Goal: Task Accomplishment & Management: Use online tool/utility

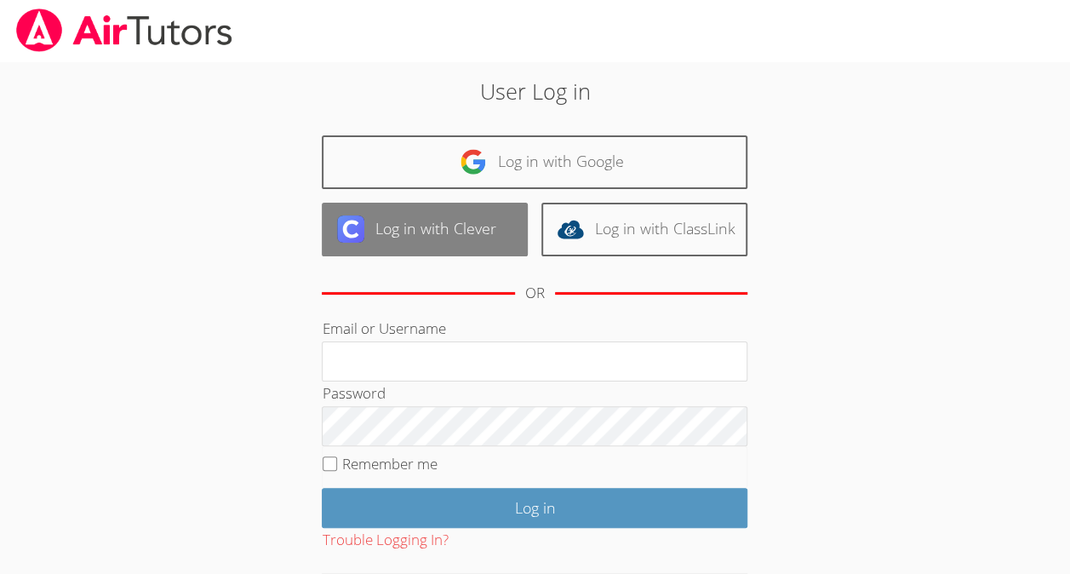
click at [459, 221] on link "Log in with Clever" at bounding box center [425, 230] width 206 height 54
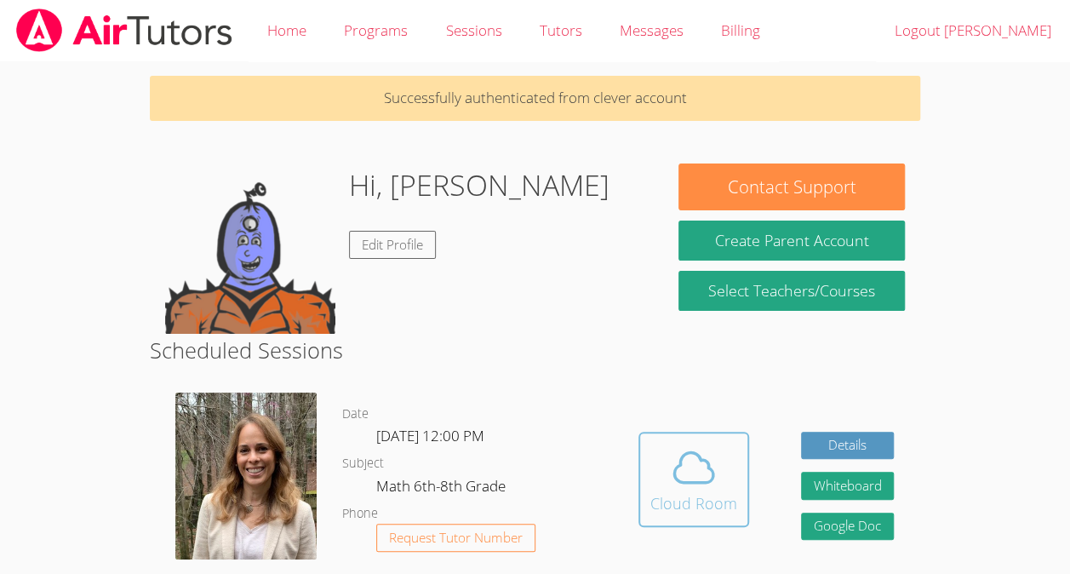
click at [683, 495] on div "Cloud Room" at bounding box center [694, 503] width 87 height 24
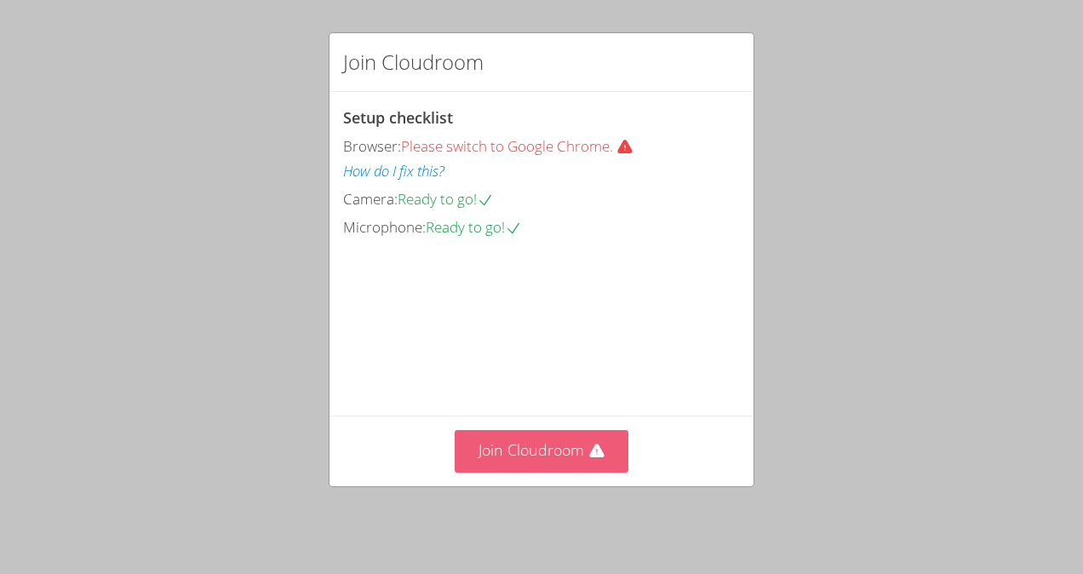
click at [531, 439] on button "Join Cloudroom" at bounding box center [542, 451] width 175 height 42
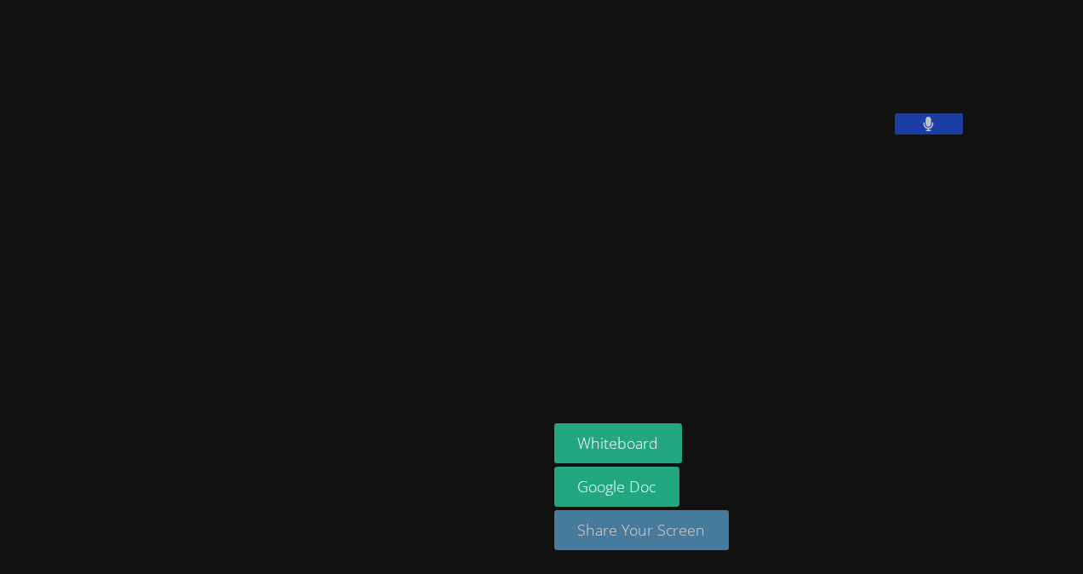
click at [554, 520] on button "Share Your Screen" at bounding box center [641, 530] width 175 height 40
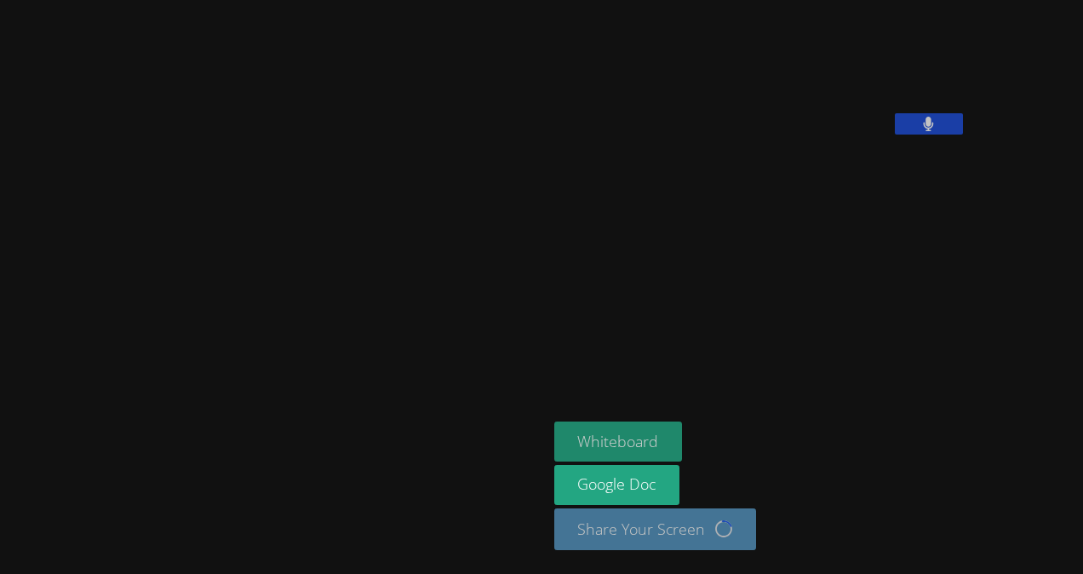
click at [554, 443] on button "Whiteboard" at bounding box center [618, 441] width 129 height 40
click at [554, 441] on button "Whiteboard" at bounding box center [618, 441] width 129 height 40
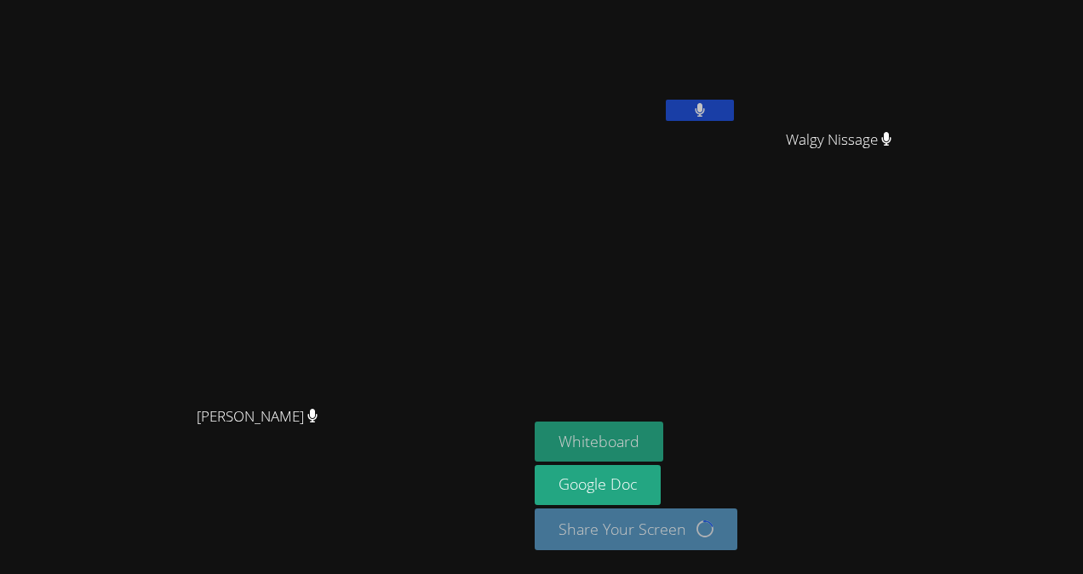
click at [663, 438] on button "Whiteboard" at bounding box center [599, 441] width 129 height 40
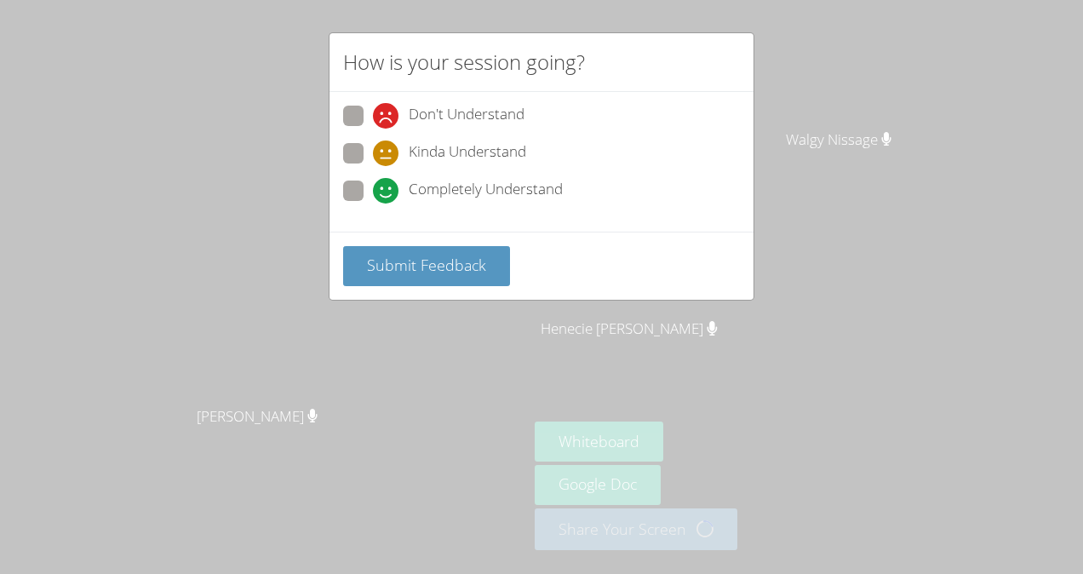
click at [494, 179] on span "Completely Understand" at bounding box center [486, 191] width 154 height 26
click at [387, 181] on input "Completely Understand" at bounding box center [380, 188] width 14 height 14
radio input "true"
click at [456, 261] on span "Submit Feedback" at bounding box center [426, 265] width 119 height 20
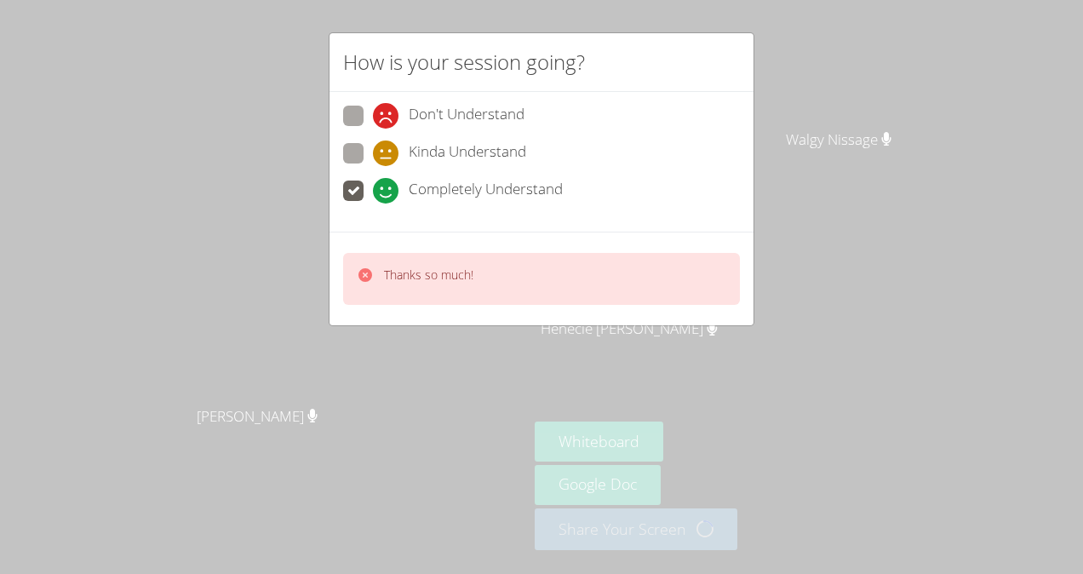
click at [370, 270] on icon at bounding box center [365, 275] width 14 height 14
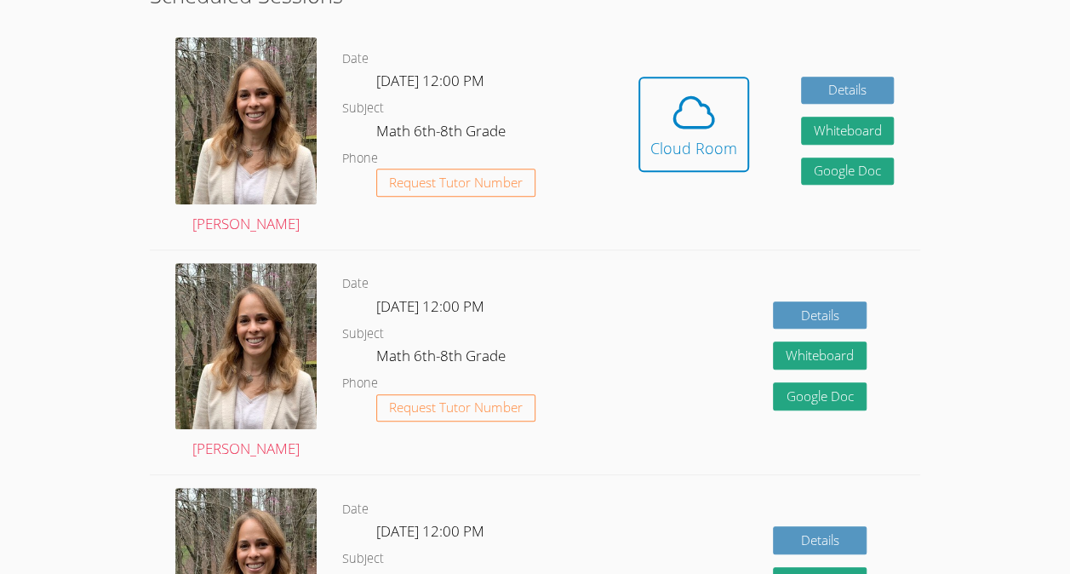
scroll to position [356, 0]
